Goal: Task Accomplishment & Management: Manage account settings

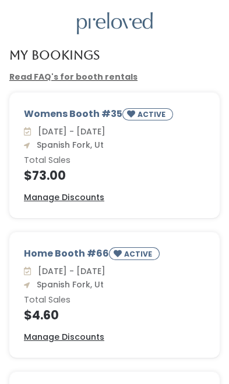
scroll to position [19, 0]
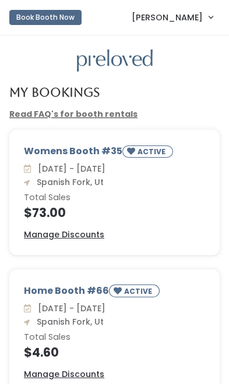
click at [93, 147] on div "Womens Booth #35 ACTIVE" at bounding box center [114, 153] width 181 height 18
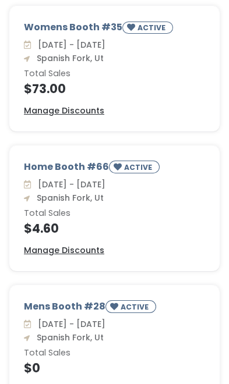
scroll to position [123, 0]
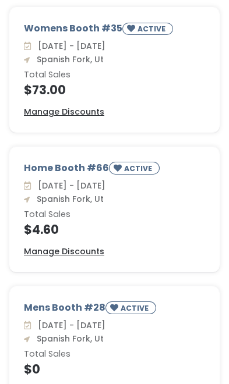
click at [35, 246] on u "Manage Discounts" at bounding box center [64, 252] width 80 height 12
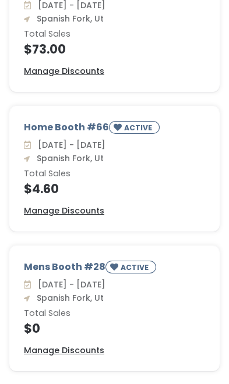
scroll to position [164, 0]
click at [44, 346] on u "Manage Discounts" at bounding box center [64, 350] width 80 height 12
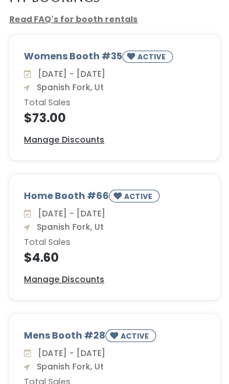
scroll to position [95, 0]
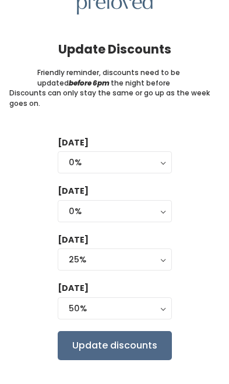
scroll to position [57, 0]
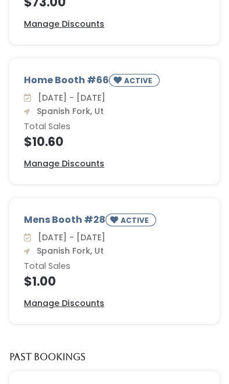
scroll to position [211, 0]
click at [54, 80] on div "Home Booth #66 ACTIVE" at bounding box center [114, 82] width 181 height 18
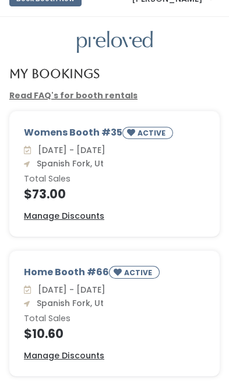
scroll to position [0, 0]
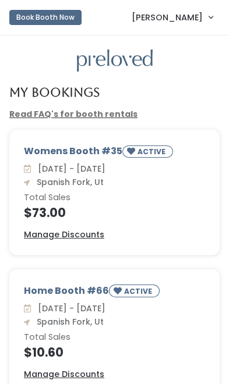
click at [38, 115] on link "Read FAQ's for booth rentals" at bounding box center [73, 114] width 128 height 12
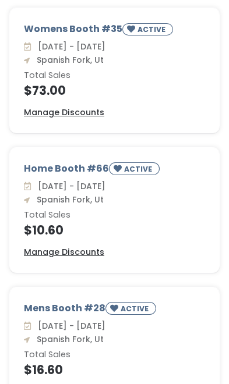
scroll to position [123, 0]
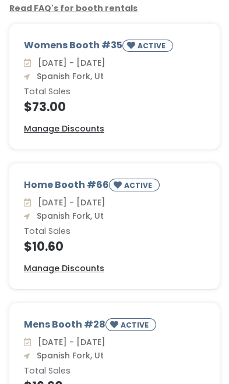
scroll to position [107, 0]
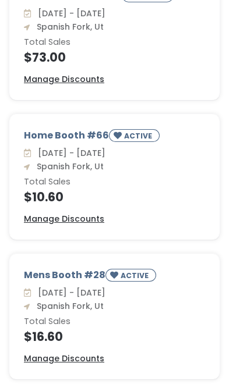
scroll to position [156, 0]
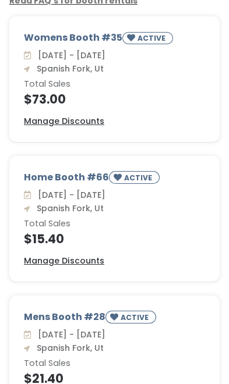
scroll to position [114, 0]
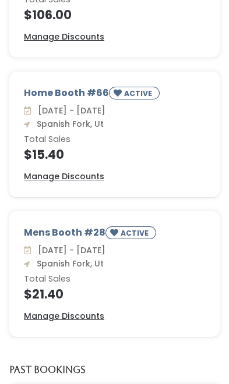
scroll to position [198, 0]
